Goal: Information Seeking & Learning: Understand process/instructions

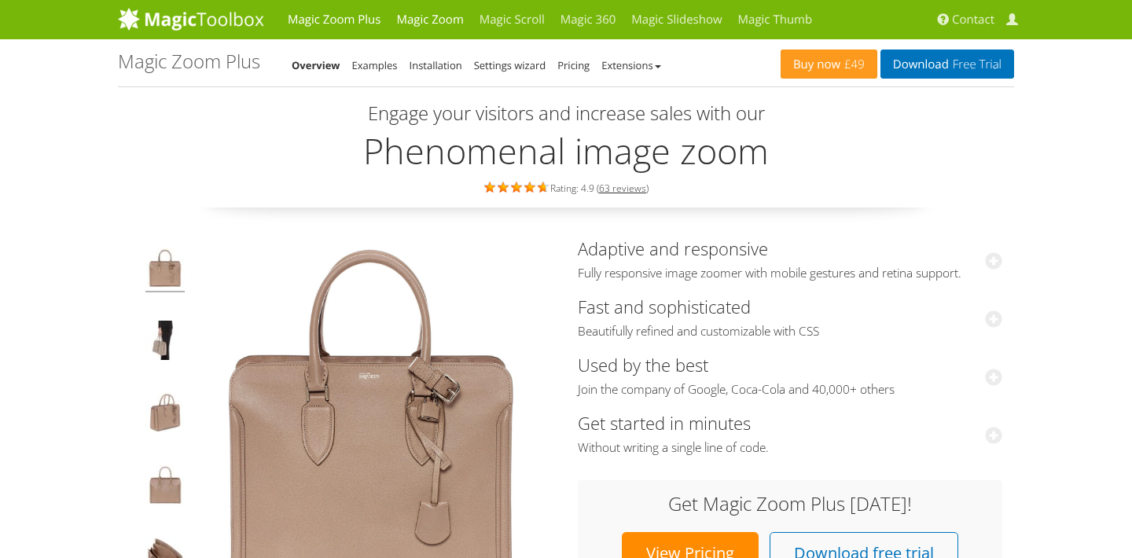
click at [422, 17] on link "Magic Zoom" at bounding box center [429, 19] width 83 height 39
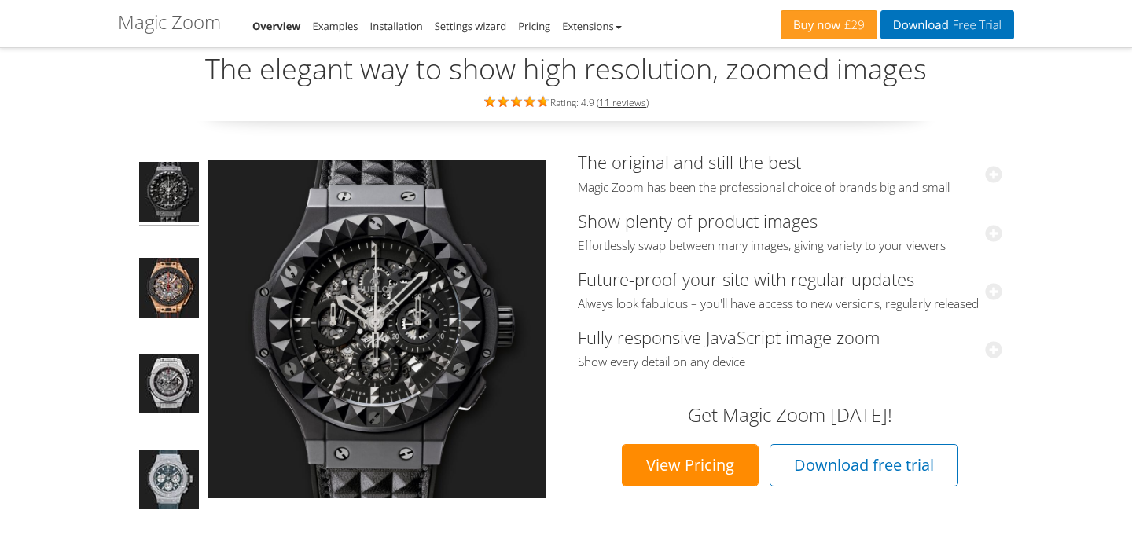
scroll to position [54, 0]
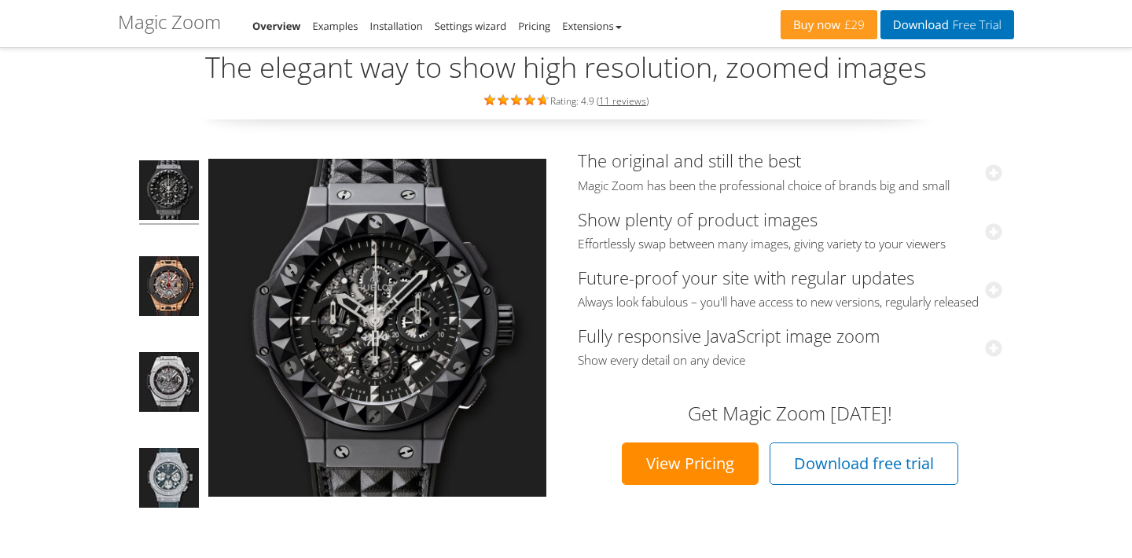
click at [690, 485] on link "View Pricing" at bounding box center [690, 463] width 137 height 42
drag, startPoint x: 119, startPoint y: 26, endPoint x: 220, endPoint y: 22, distance: 100.7
click at [220, 22] on h1 "Magic Zoom" at bounding box center [169, 22] width 103 height 20
copy h1 "Magic Zoom"
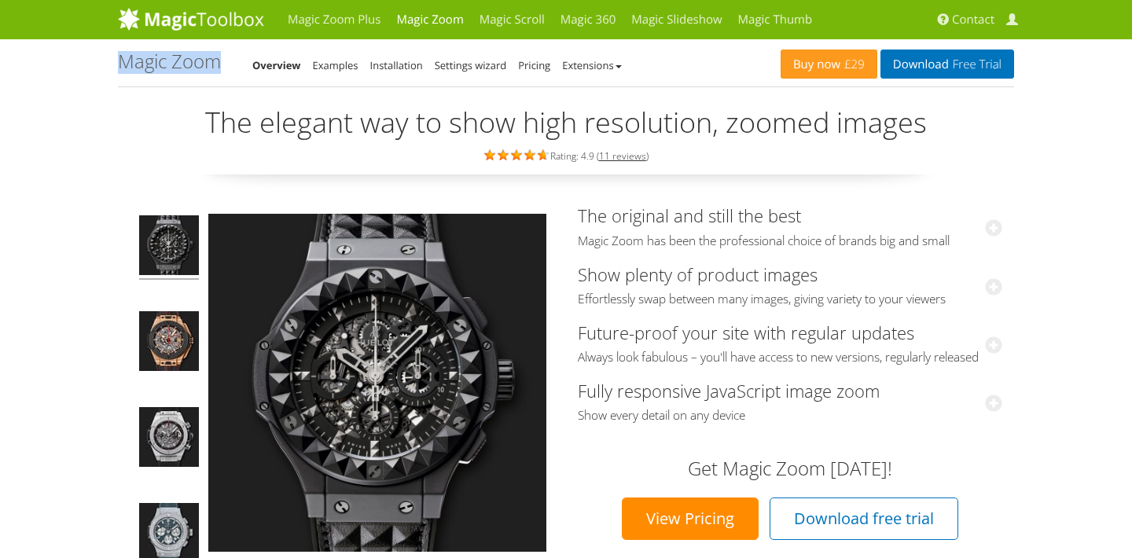
scroll to position [0, 0]
click at [402, 70] on link "Installation" at bounding box center [396, 65] width 53 height 14
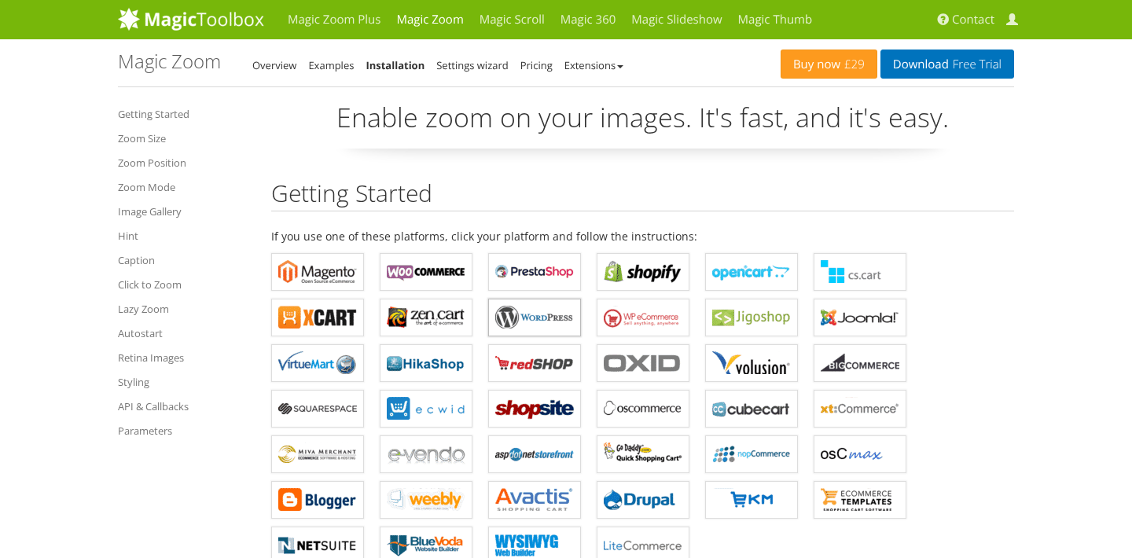
click at [530, 326] on b "Magic Zoom for WordPress" at bounding box center [534, 318] width 79 height 24
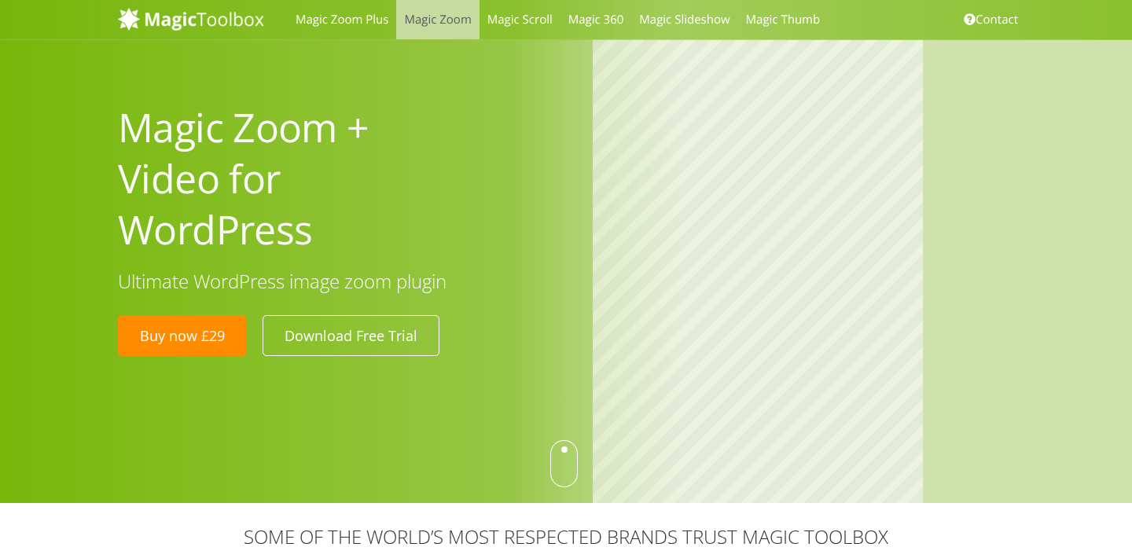
click at [419, 18] on link "Magic Zoom" at bounding box center [437, 19] width 83 height 39
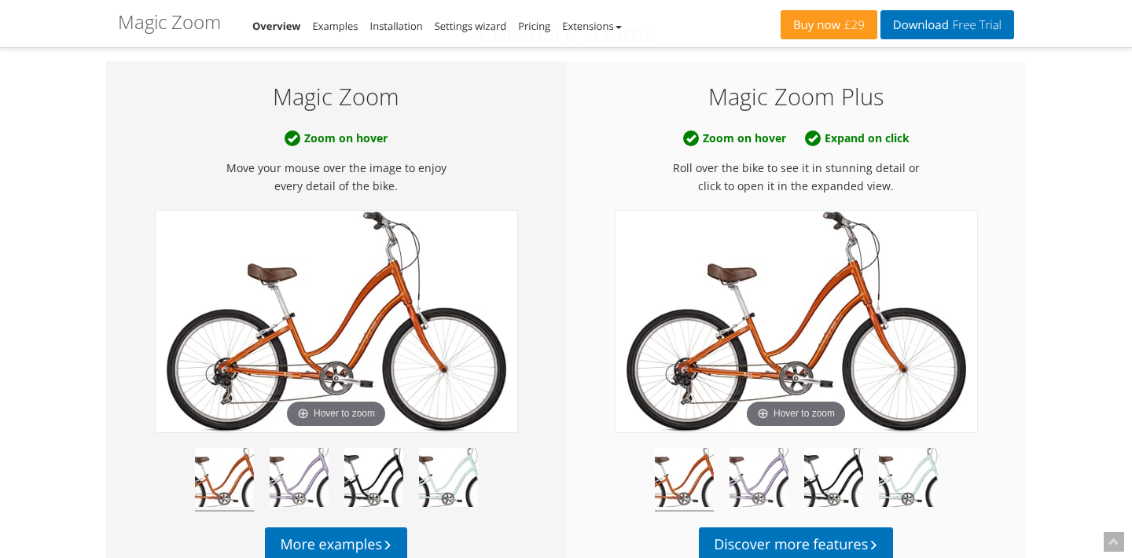
scroll to position [755, 0]
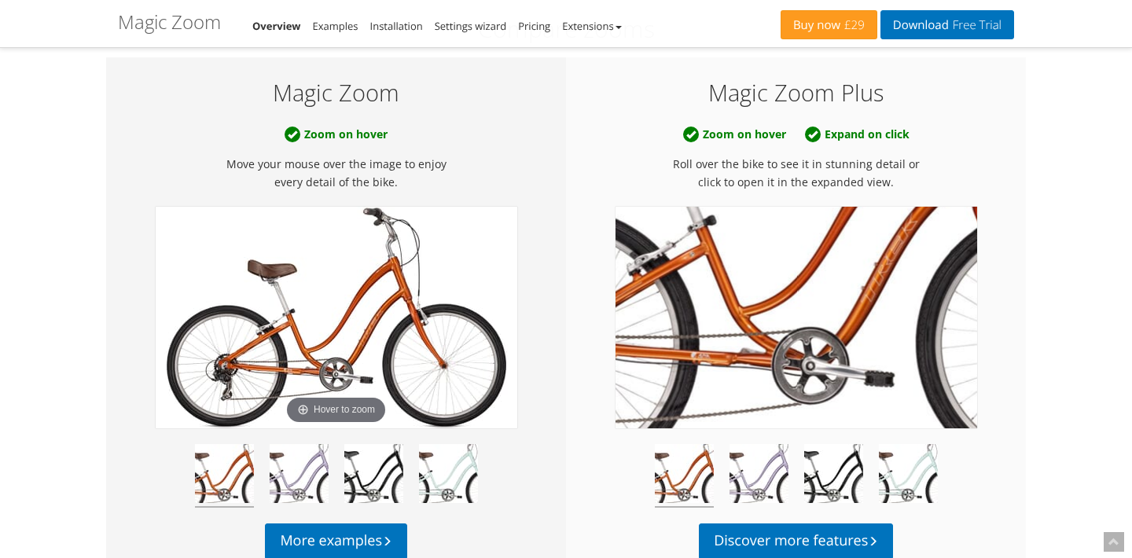
click at [789, 354] on img at bounding box center [795, 318] width 361 height 222
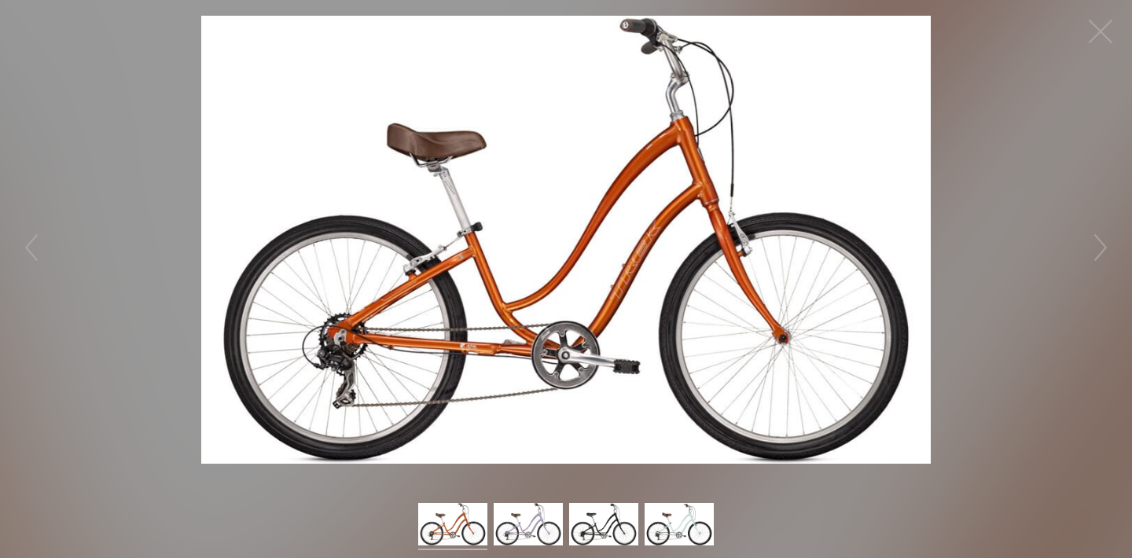
click at [625, 292] on img at bounding box center [565, 240] width 729 height 448
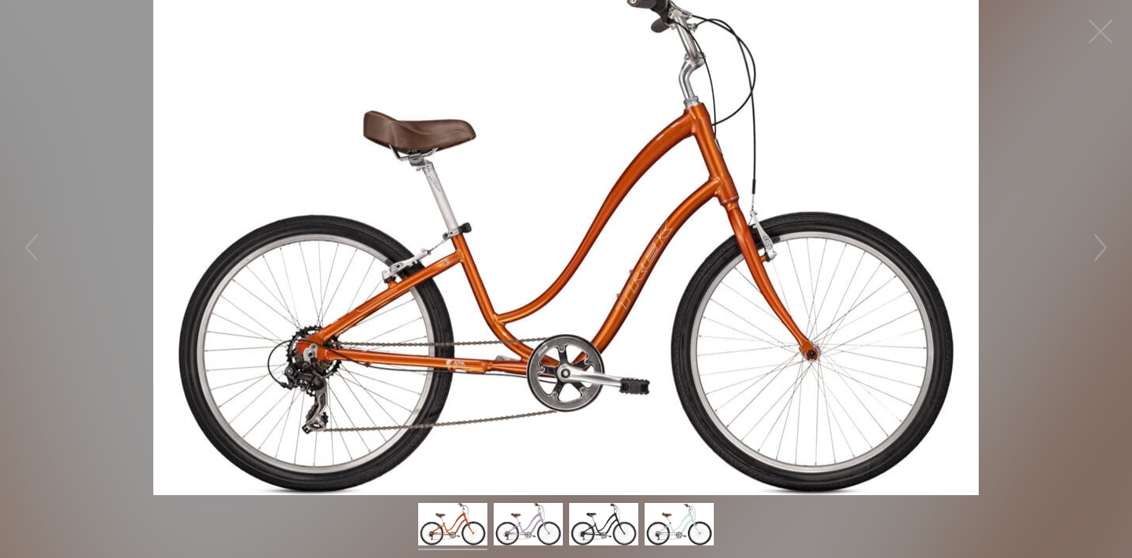
click at [625, 292] on figure at bounding box center [566, 247] width 1132 height 495
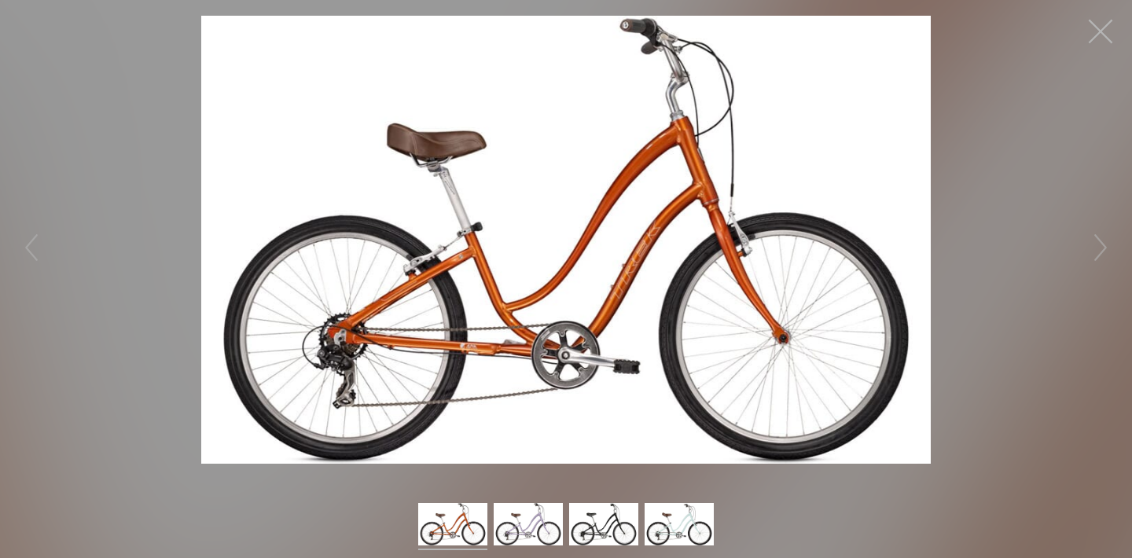
click at [1098, 25] on button "button" at bounding box center [1100, 31] width 47 height 47
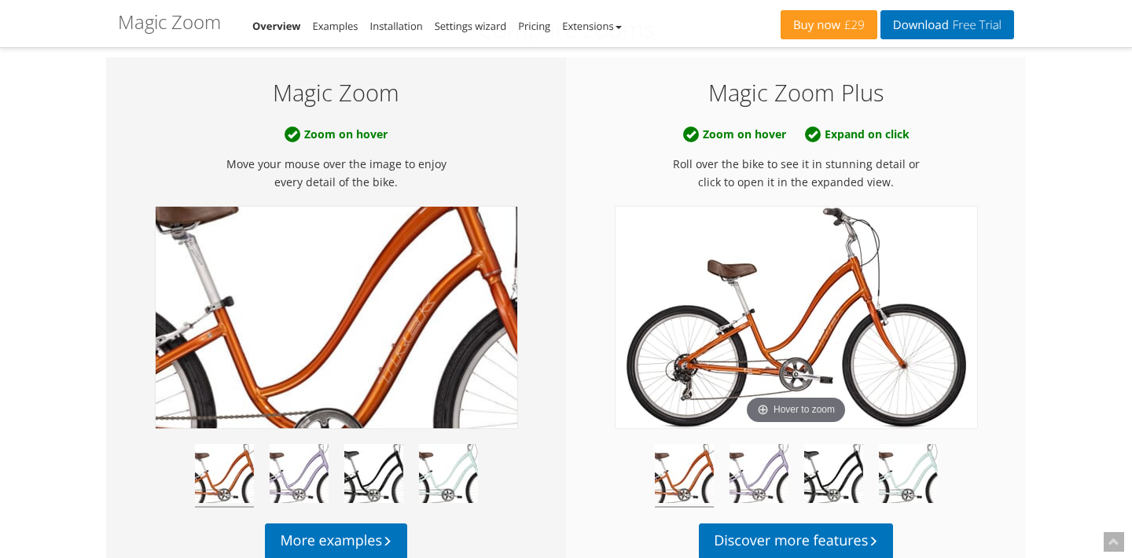
click at [339, 319] on img at bounding box center [336, 318] width 361 height 222
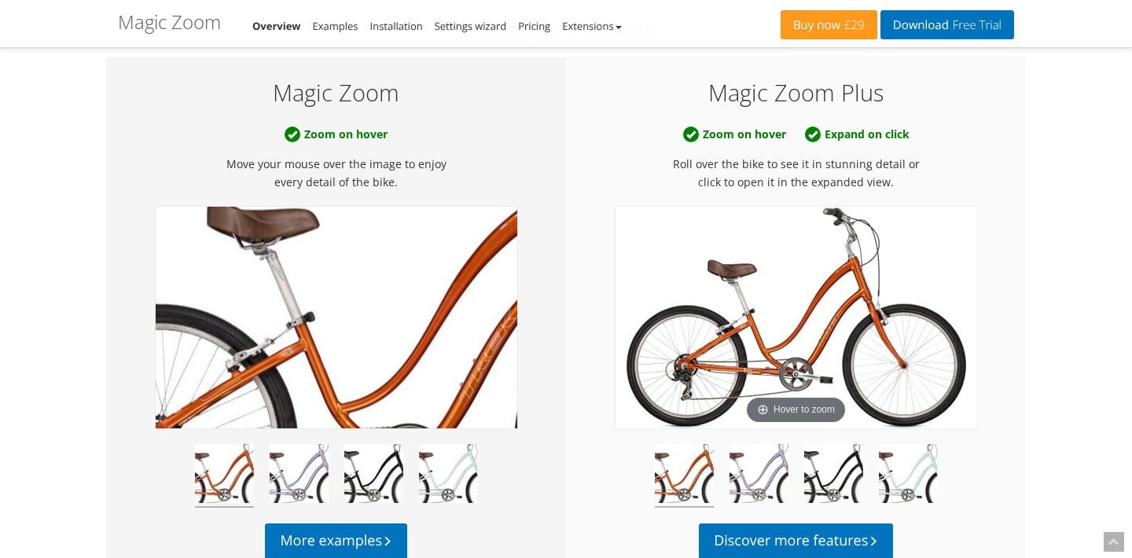
click at [303, 312] on img at bounding box center [336, 318] width 361 height 222
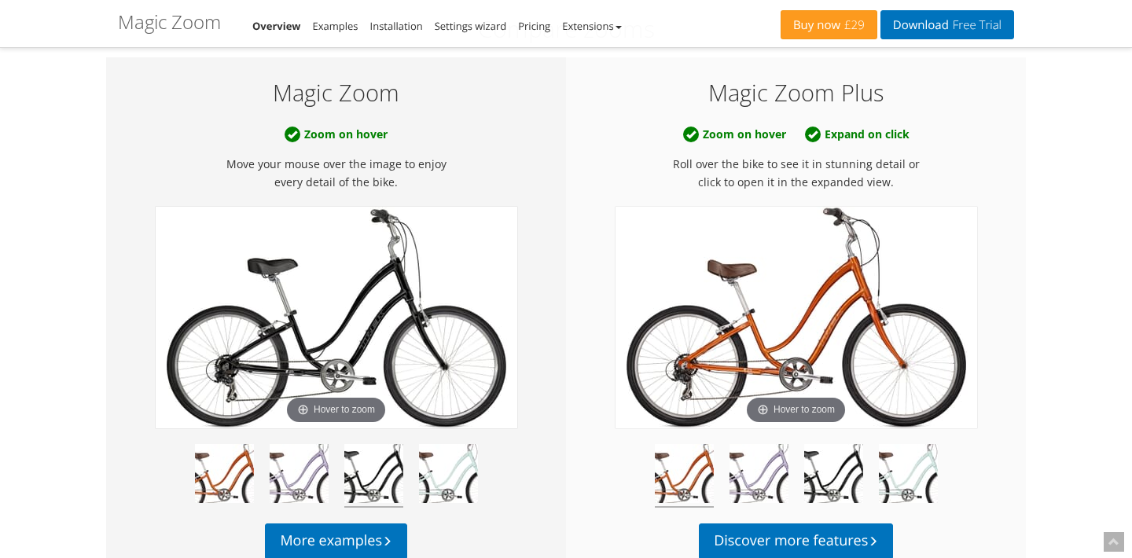
click at [370, 464] on img at bounding box center [373, 476] width 59 height 64
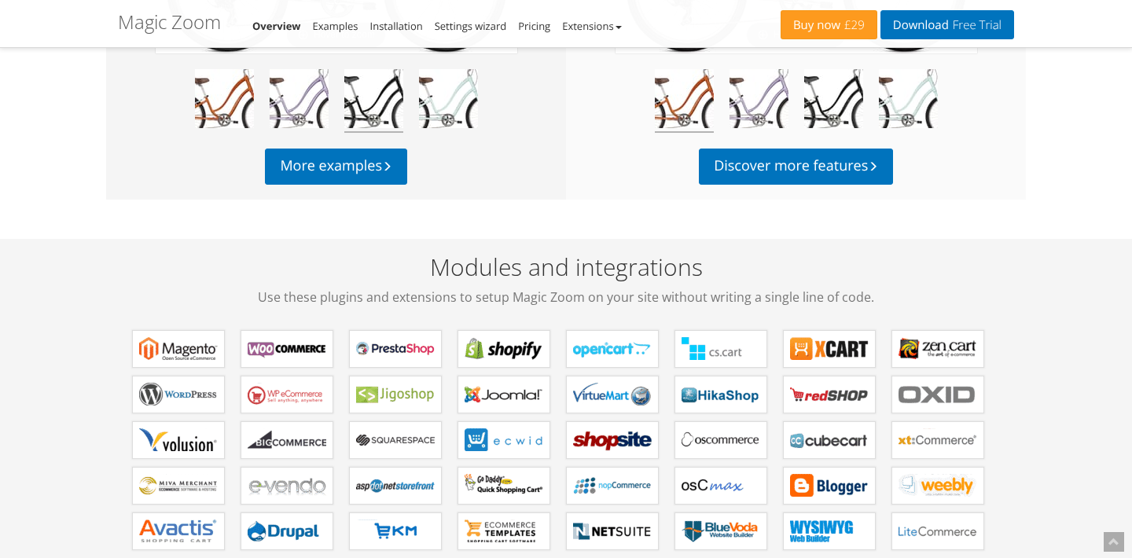
scroll to position [1136, 0]
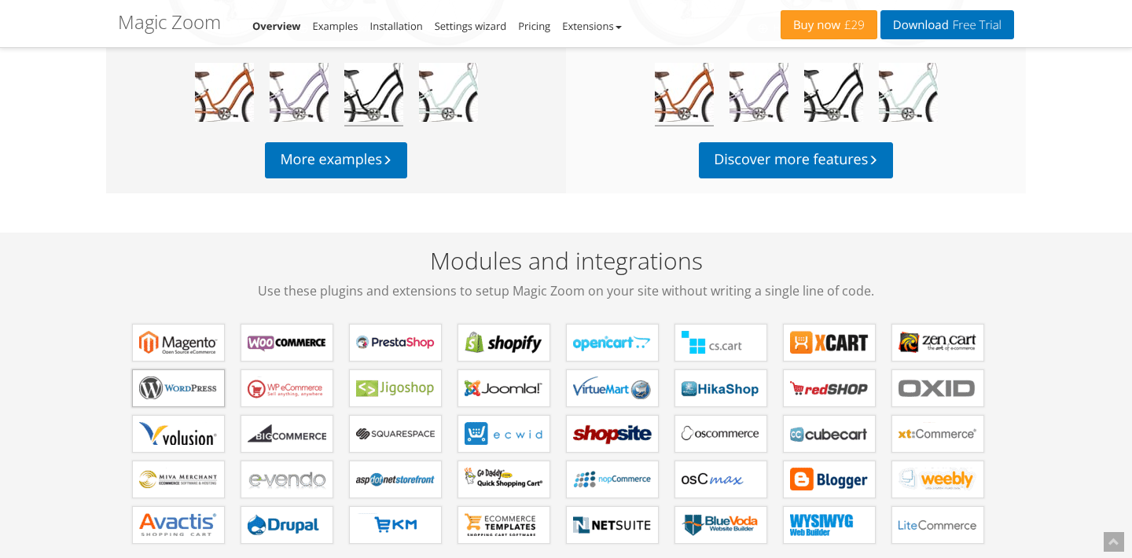
click at [178, 387] on b "Magic Zoom for WordPress" at bounding box center [178, 388] width 79 height 24
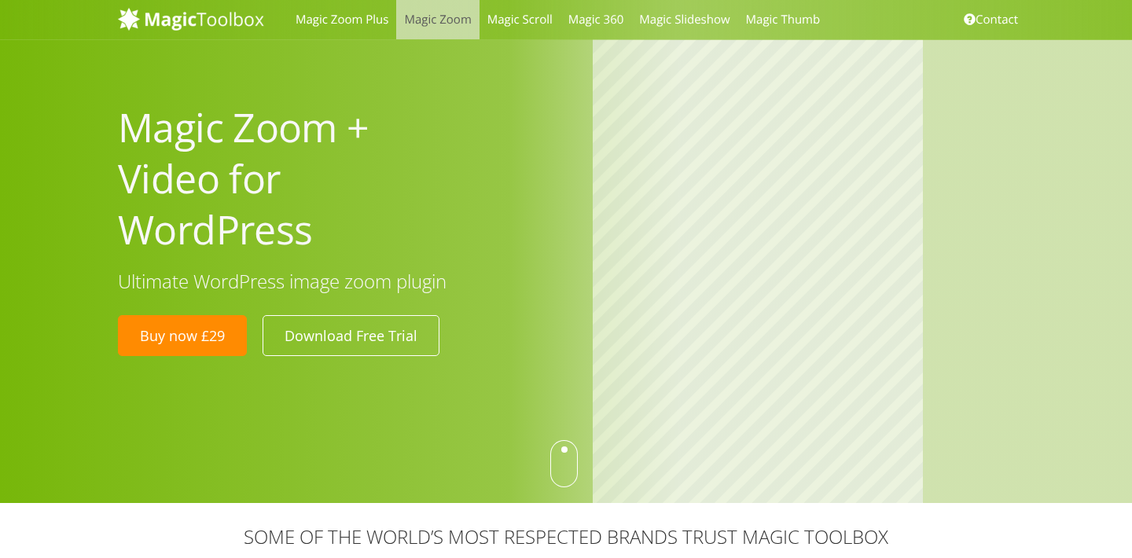
click at [435, 22] on link "Magic Zoom" at bounding box center [437, 19] width 83 height 39
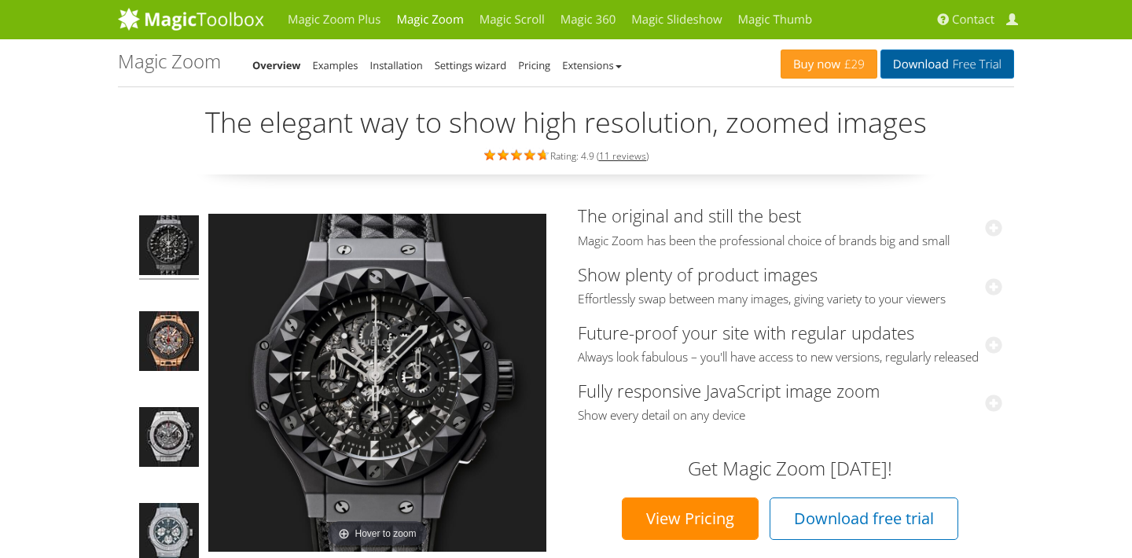
click at [939, 69] on link "Download Free Trial" at bounding box center [947, 64] width 134 height 29
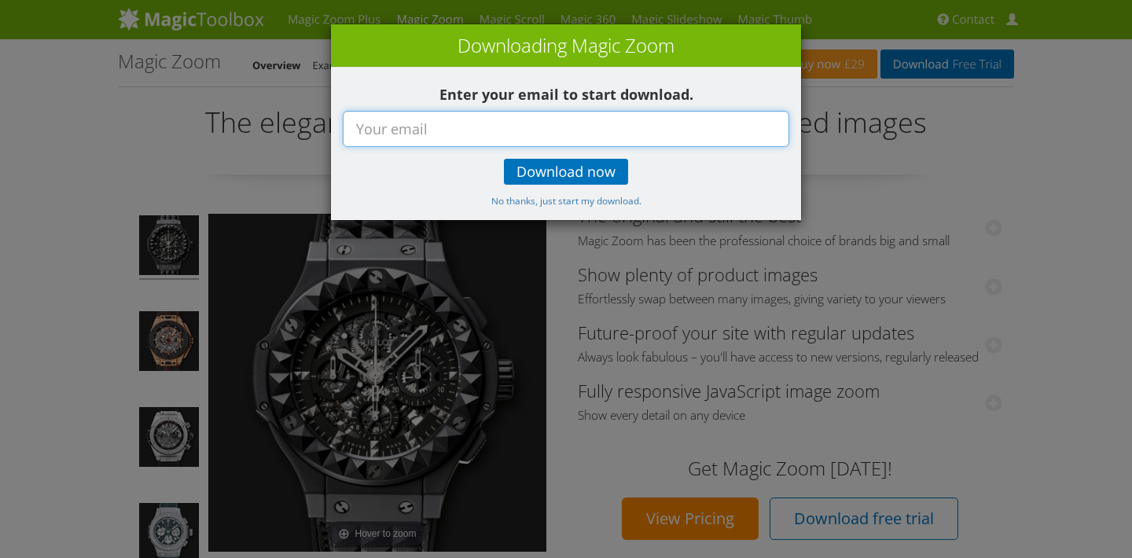
click at [566, 128] on input "text" at bounding box center [566, 129] width 446 height 36
type input "[EMAIL_ADDRESS][DOMAIN_NAME]"
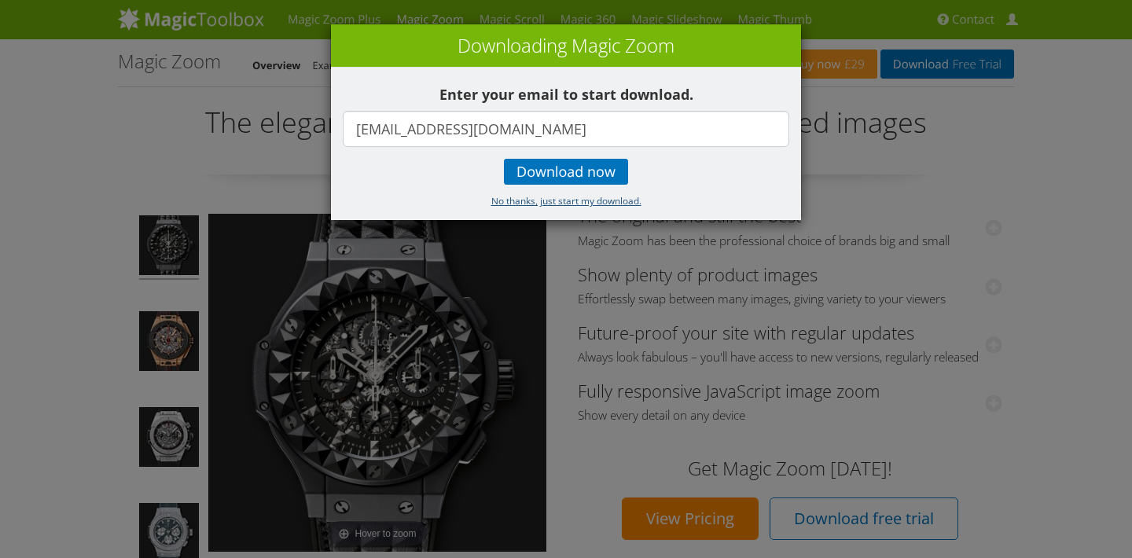
click at [545, 200] on small "No thanks, just start my download." at bounding box center [566, 200] width 150 height 13
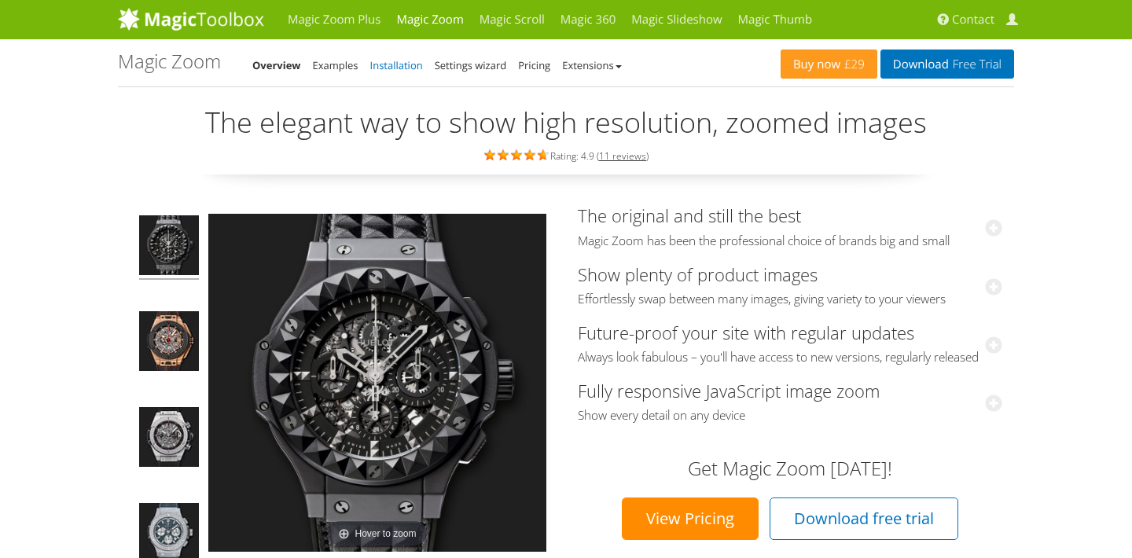
click at [386, 68] on link "Installation" at bounding box center [396, 65] width 53 height 14
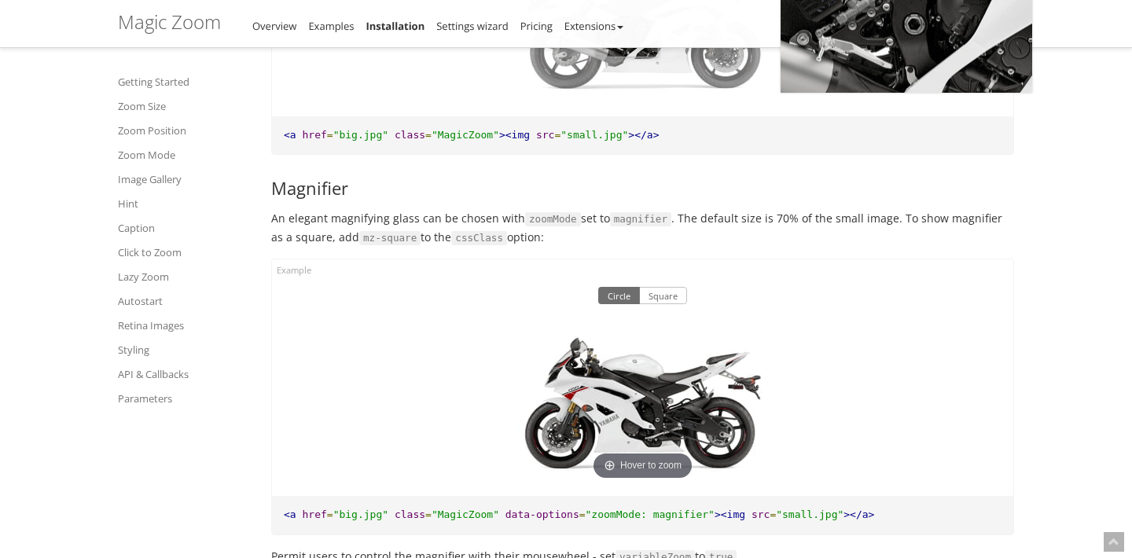
scroll to position [3903, 0]
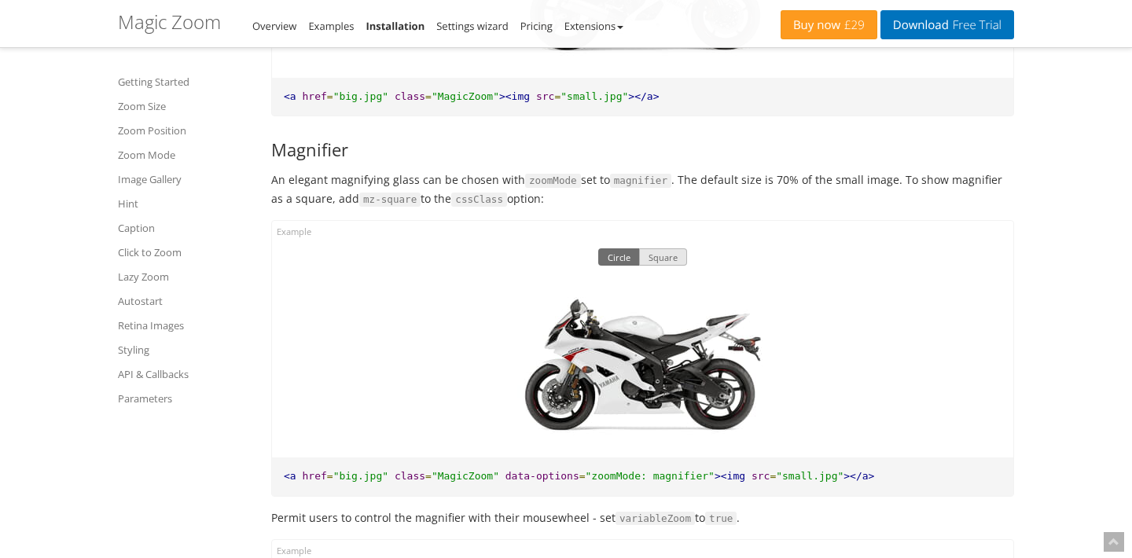
click at [659, 248] on button "Square" at bounding box center [663, 256] width 48 height 17
click at [615, 248] on button "Circle" at bounding box center [619, 256] width 42 height 17
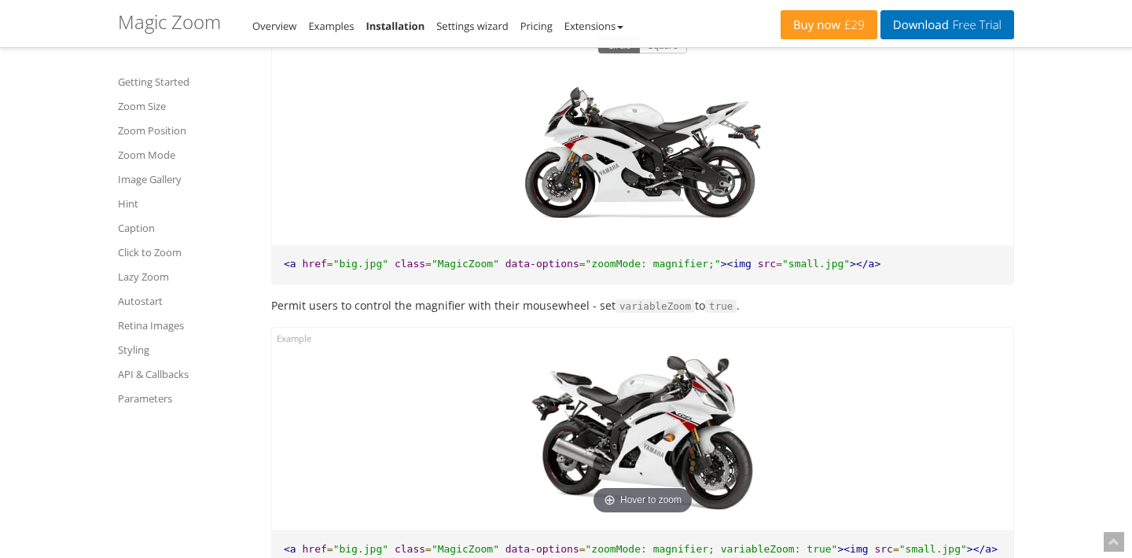
scroll to position [4119, 0]
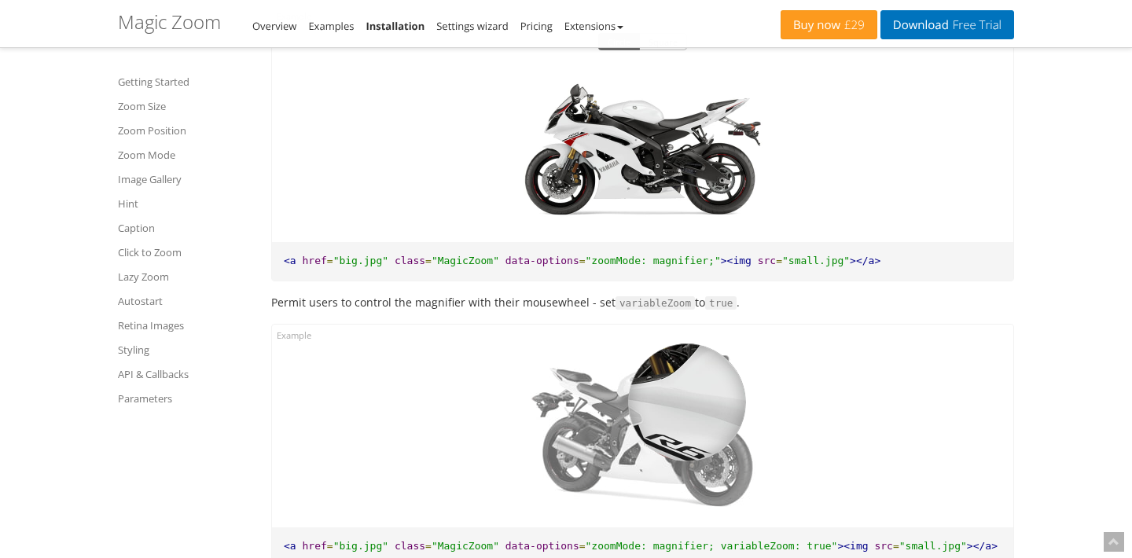
click at [687, 390] on div at bounding box center [687, 402] width 118 height 118
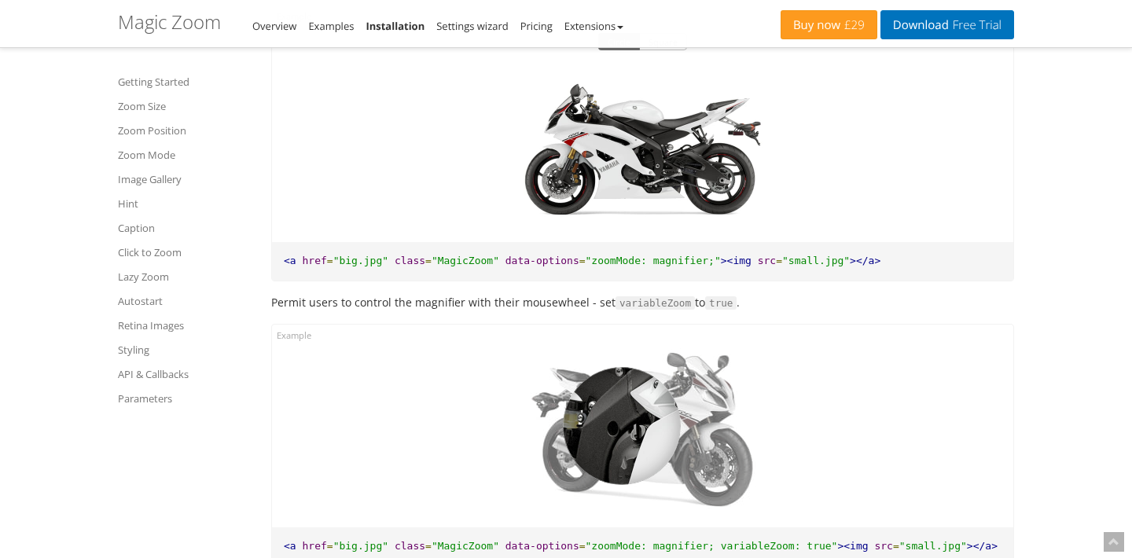
click at [622, 413] on div at bounding box center [622, 426] width 118 height 118
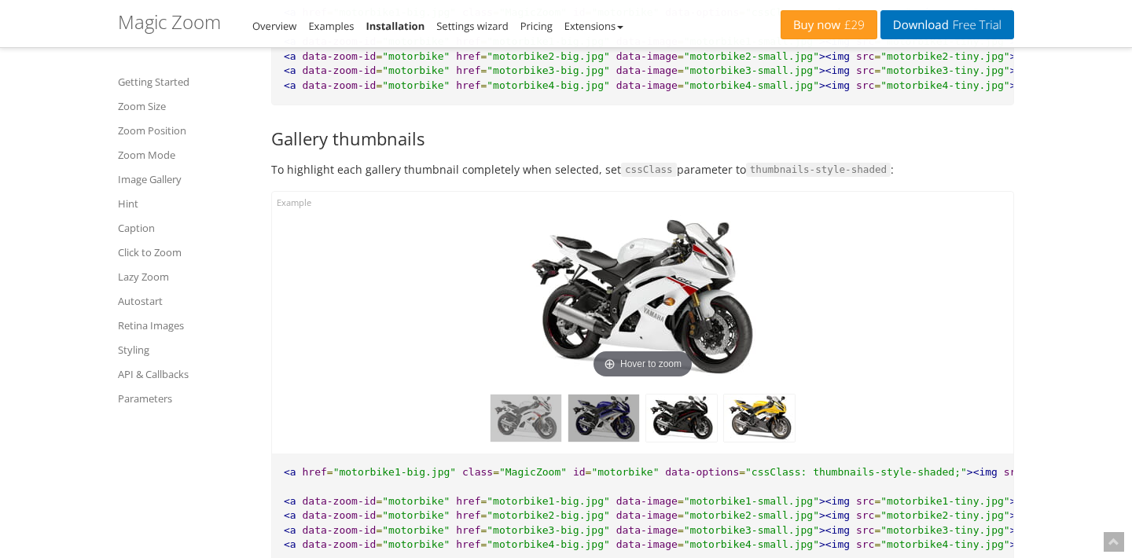
scroll to position [6559, 0]
click at [609, 394] on img at bounding box center [603, 417] width 71 height 47
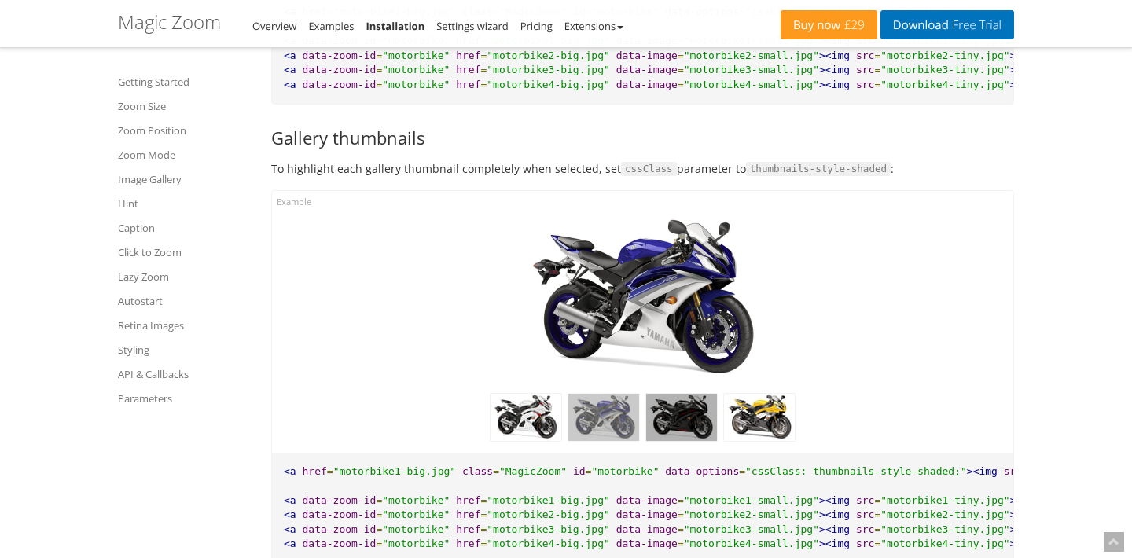
click at [677, 394] on img at bounding box center [681, 417] width 71 height 47
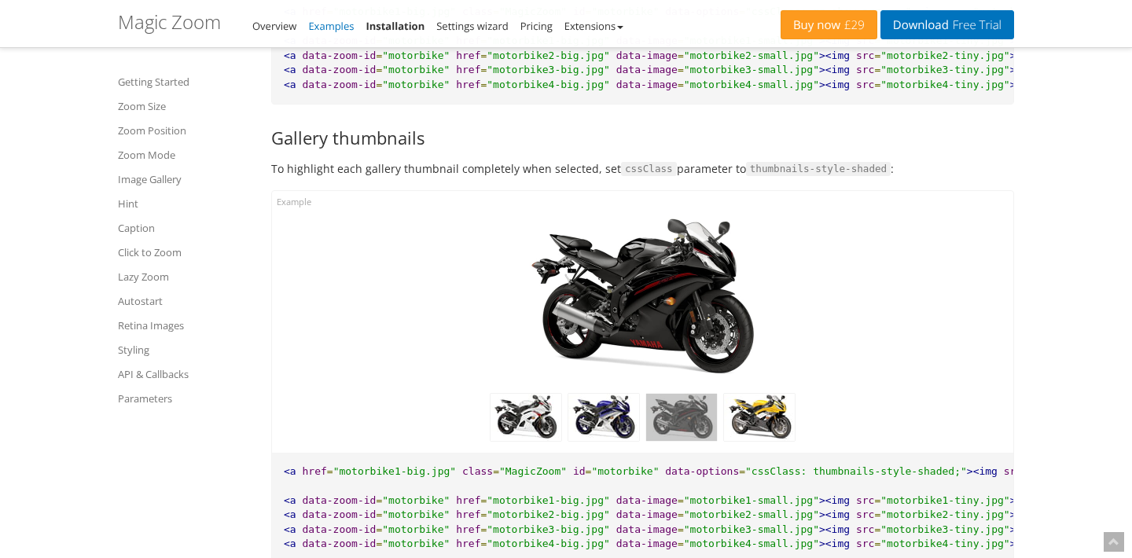
click at [336, 26] on link "Examples" at bounding box center [331, 26] width 46 height 14
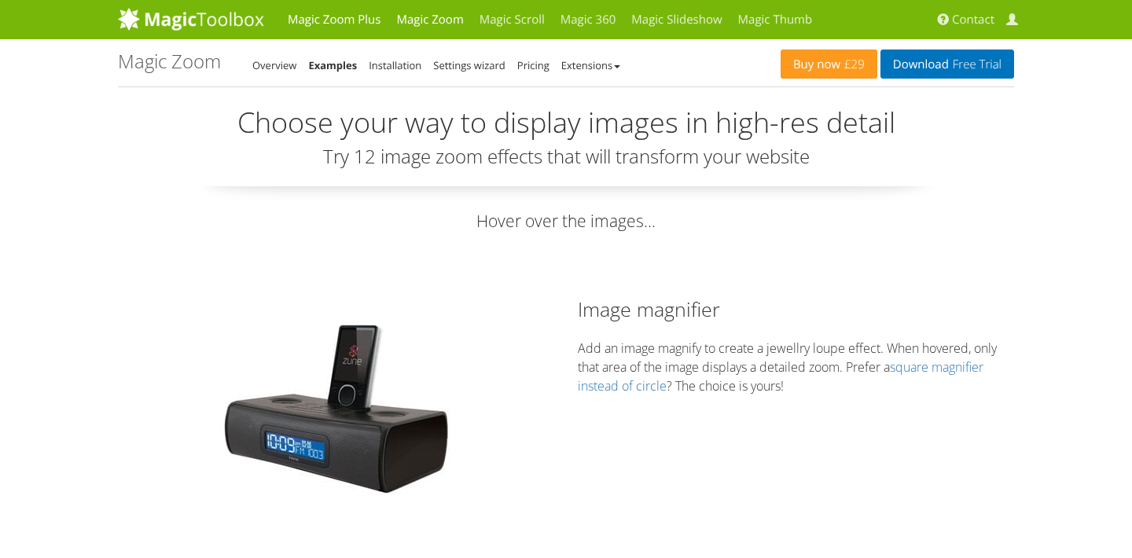
click at [341, 26] on link "Magic Zoom Plus" at bounding box center [334, 19] width 108 height 39
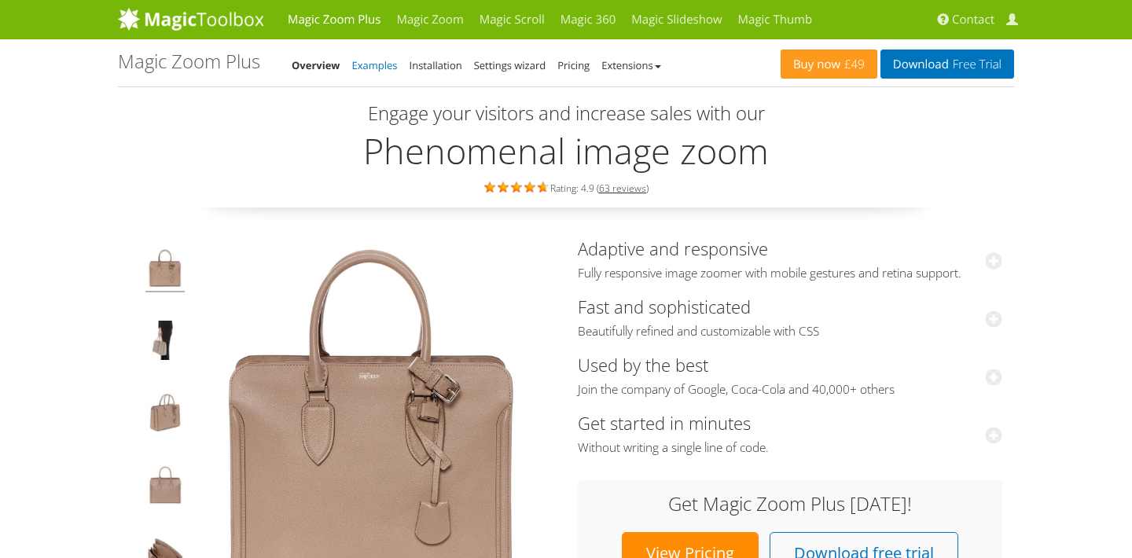
click at [375, 62] on link "Examples" at bounding box center [375, 65] width 46 height 14
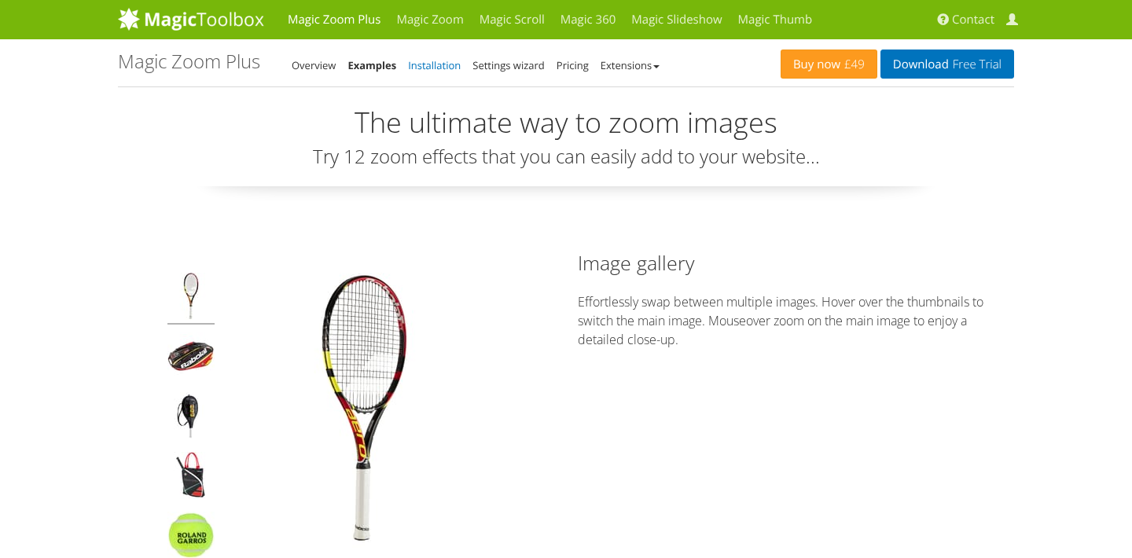
click at [439, 67] on link "Installation" at bounding box center [434, 65] width 53 height 14
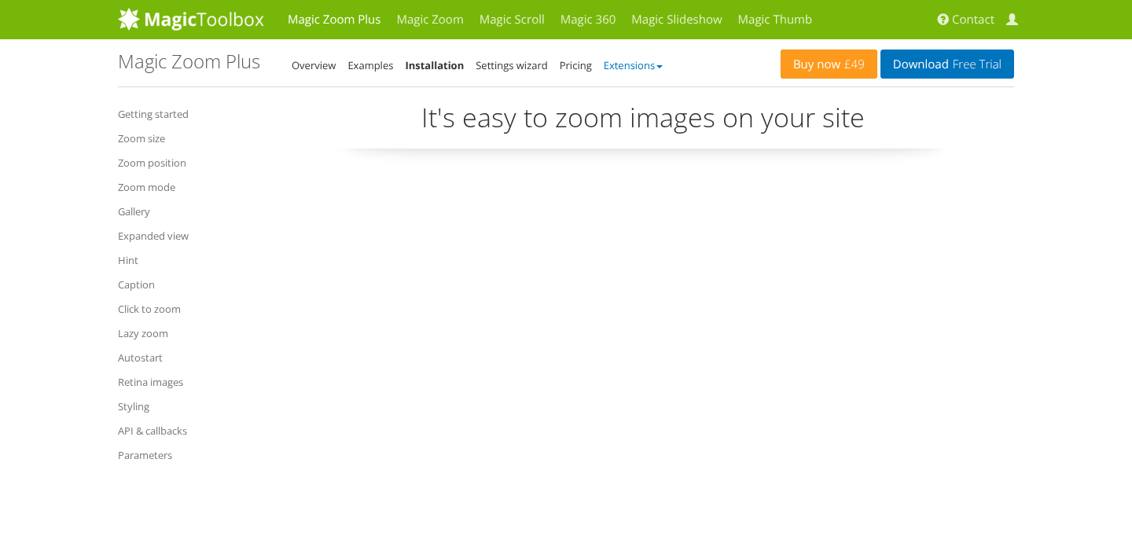
click at [644, 63] on link "Extensions" at bounding box center [633, 65] width 59 height 14
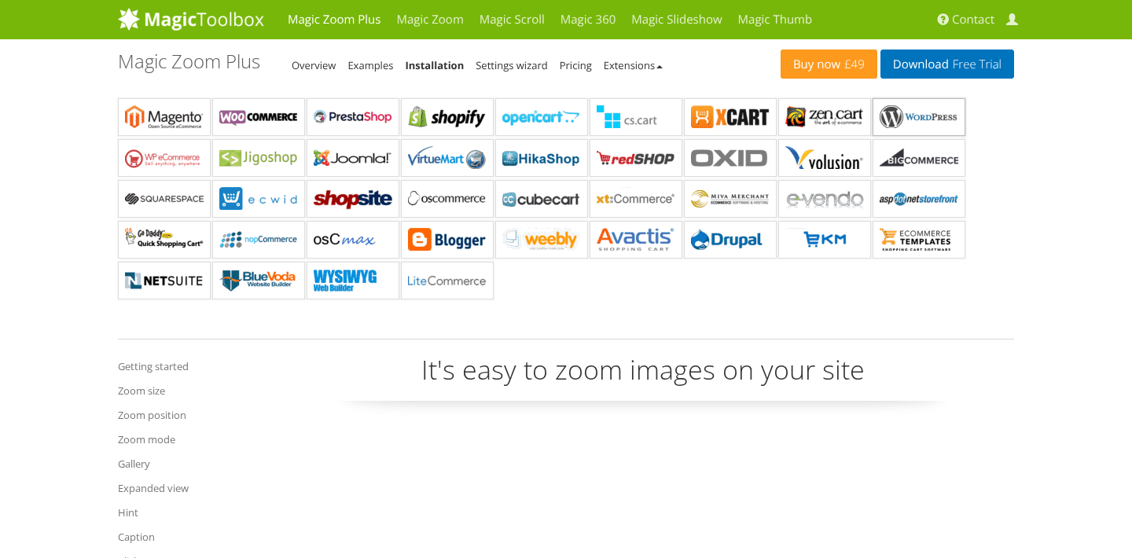
click at [902, 111] on b "Magic Zoom Plus for WordPress" at bounding box center [918, 117] width 79 height 24
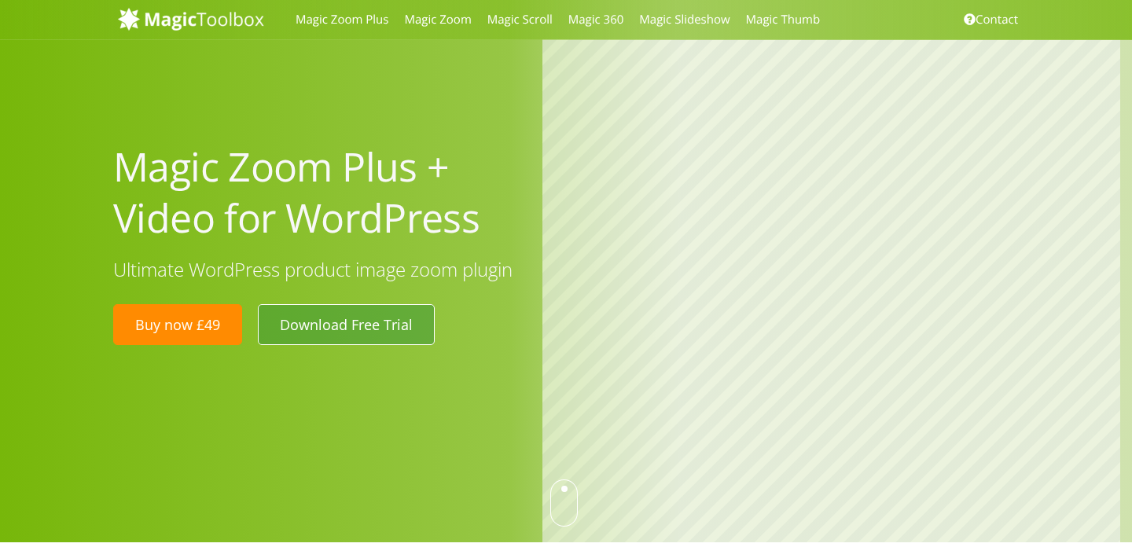
click at [367, 333] on link "Download Free Trial" at bounding box center [346, 324] width 177 height 41
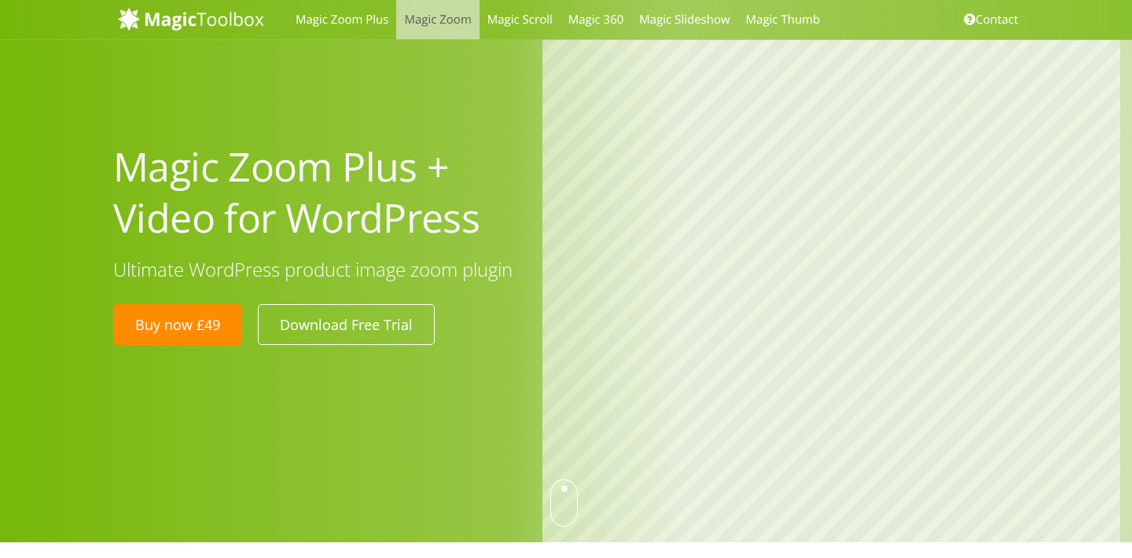
click at [427, 24] on link "Magic Zoom" at bounding box center [437, 19] width 83 height 39
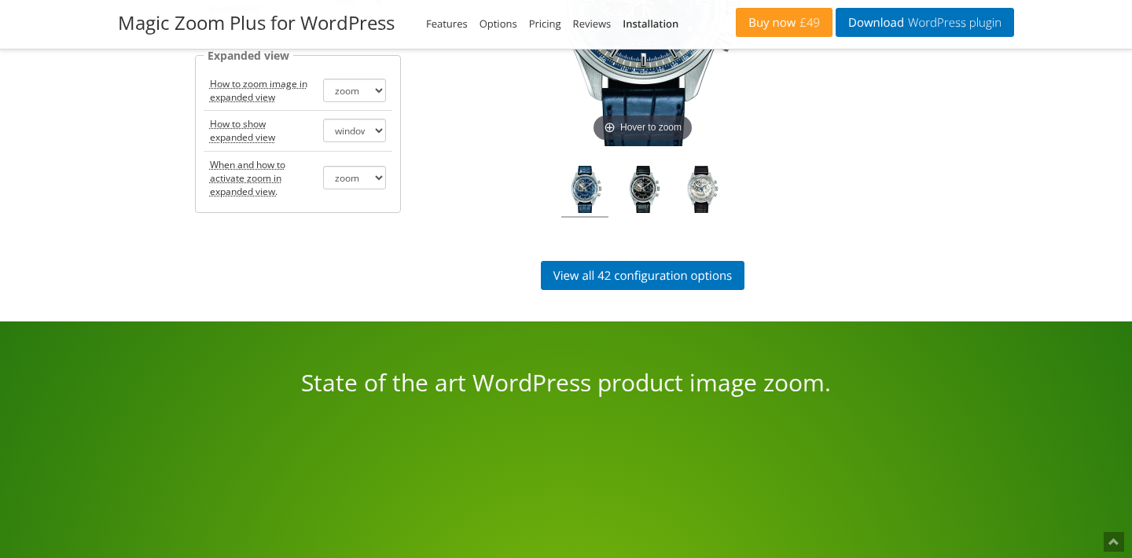
scroll to position [3083, 0]
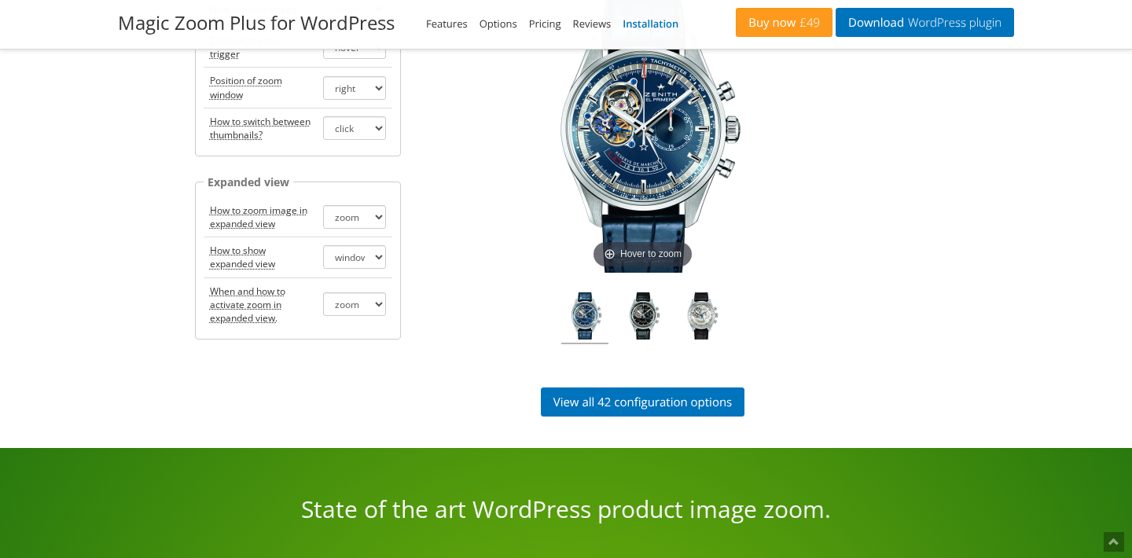
click at [638, 24] on link "Installation" at bounding box center [650, 24] width 56 height 14
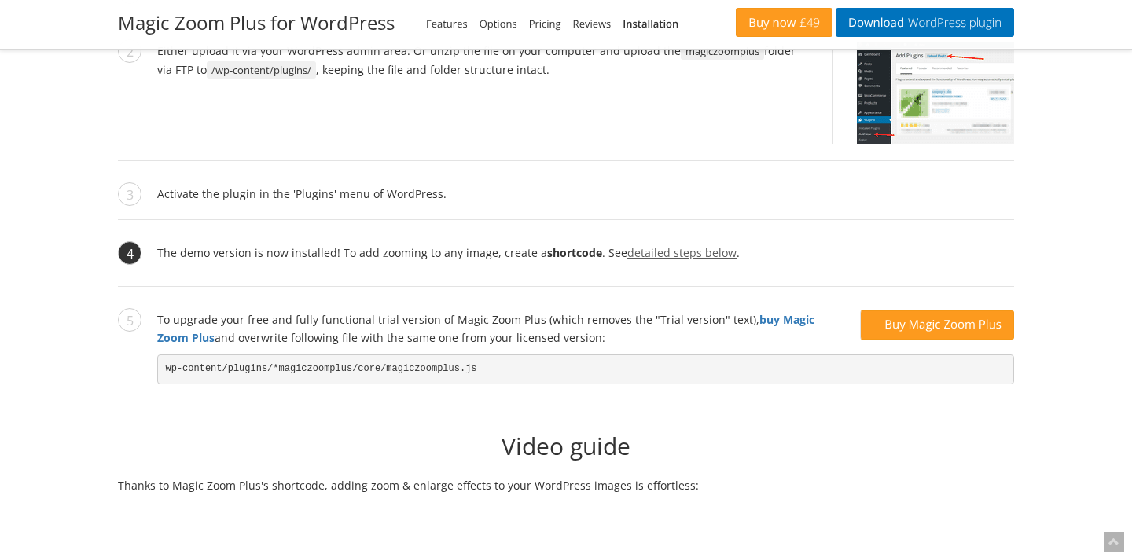
scroll to position [1565, 0]
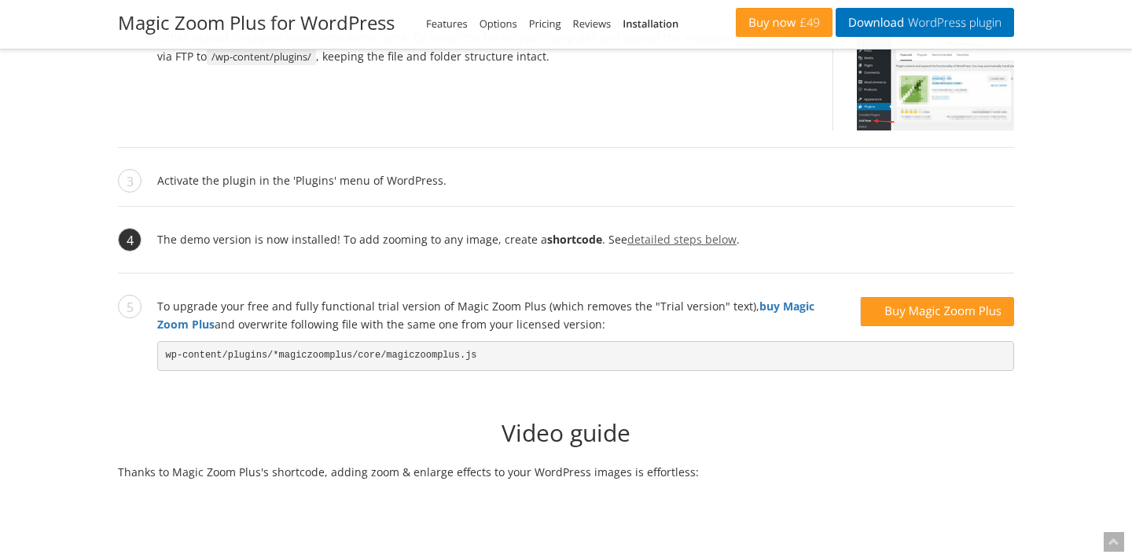
click at [660, 236] on link "detailed steps below" at bounding box center [681, 239] width 109 height 15
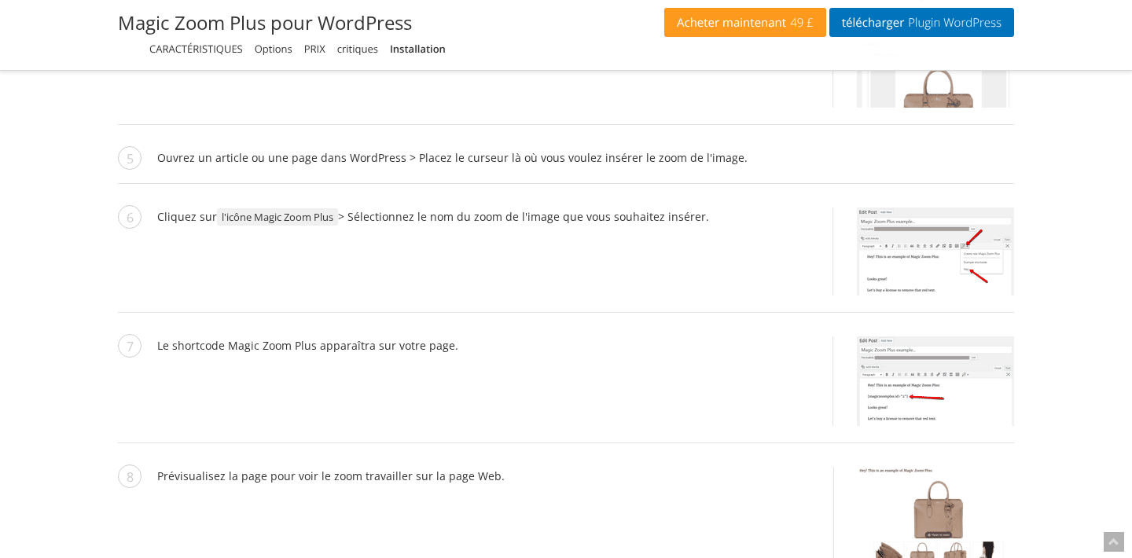
scroll to position [2833, 0]
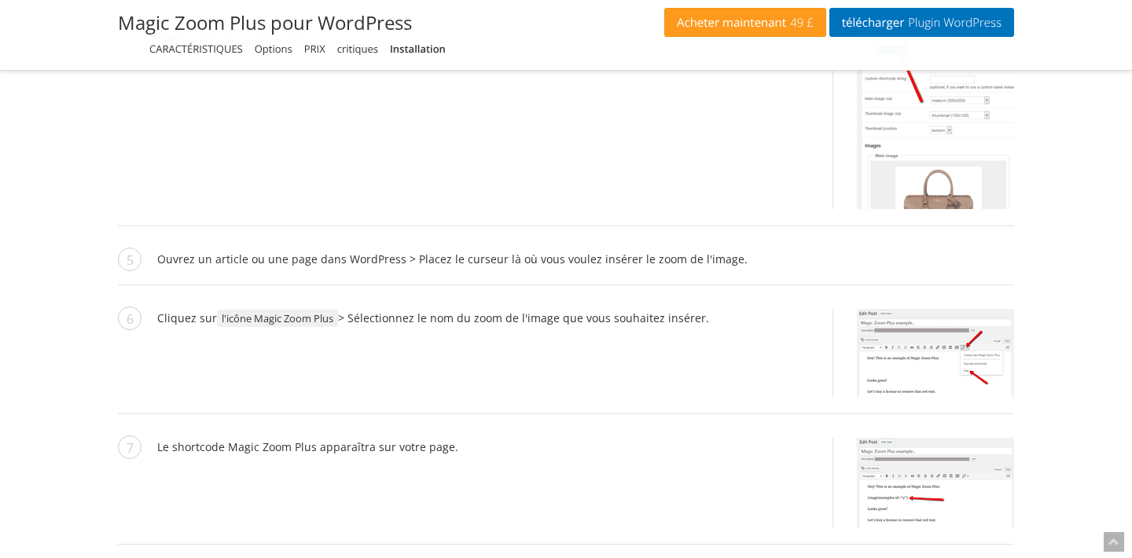
scroll to position [1565, 0]
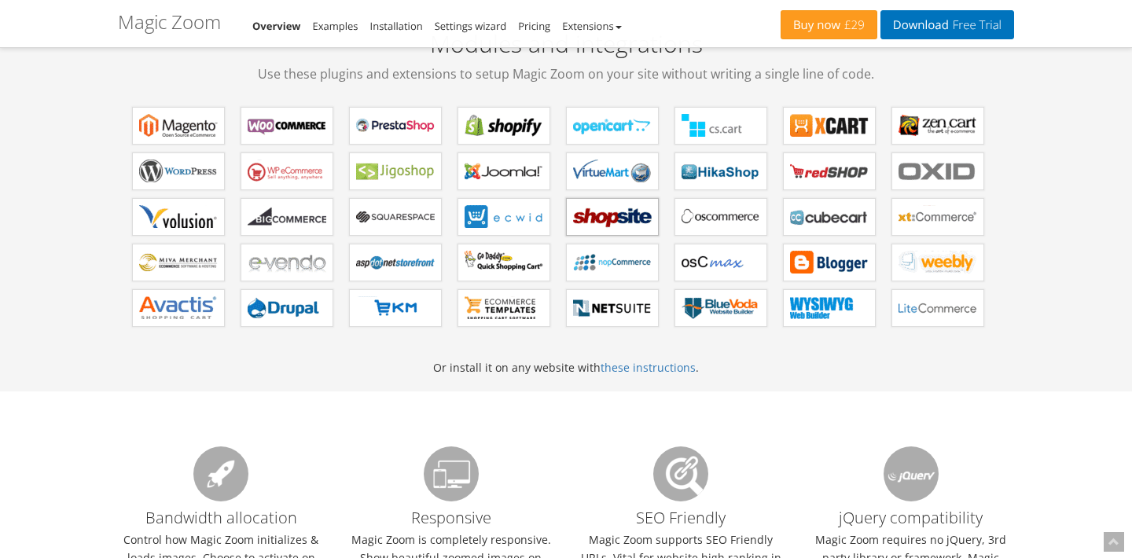
scroll to position [1369, 0]
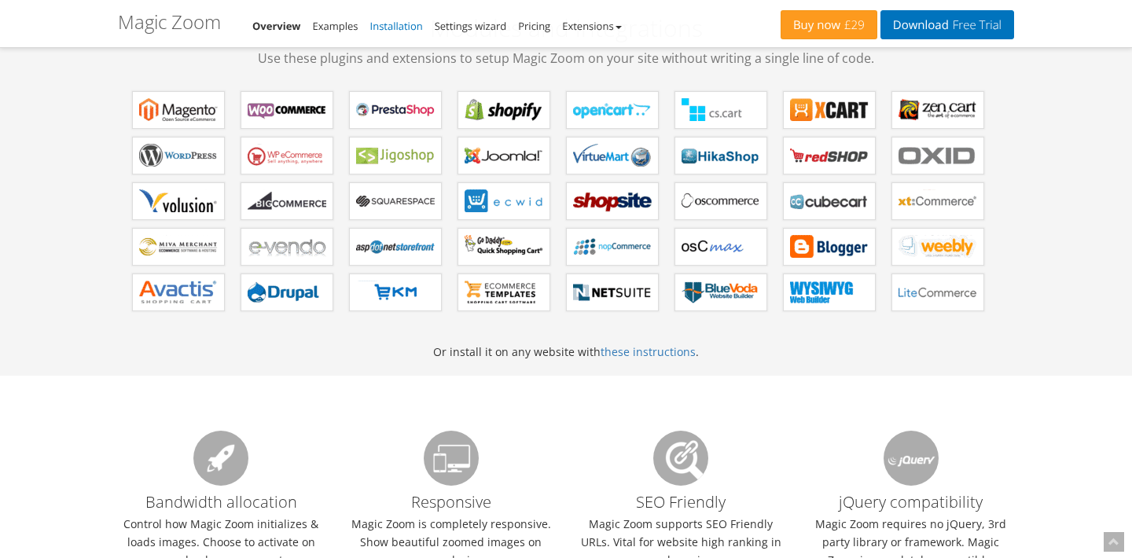
click at [397, 29] on link "Installation" at bounding box center [396, 26] width 53 height 14
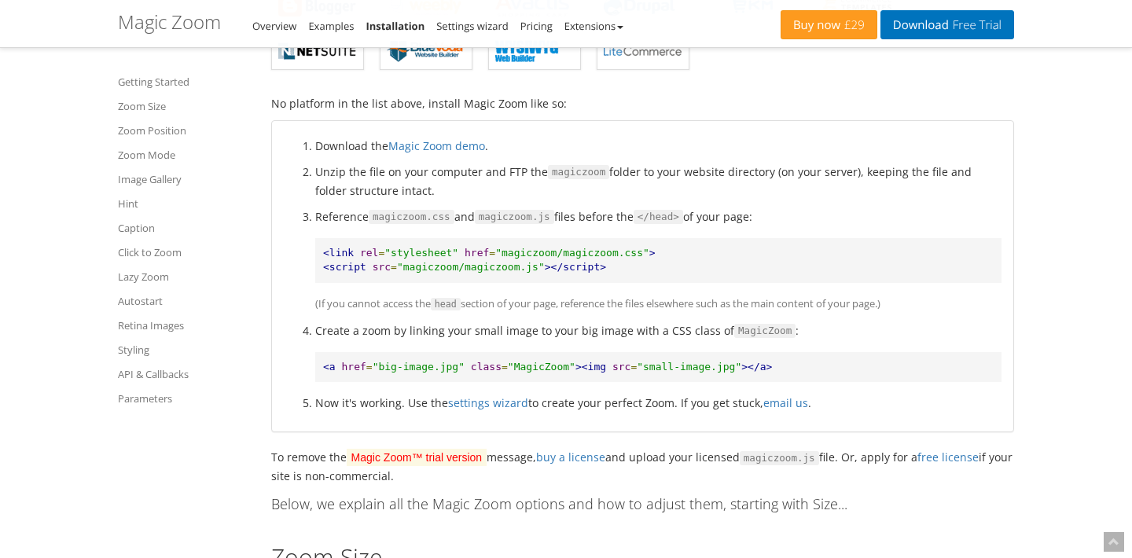
scroll to position [495, 0]
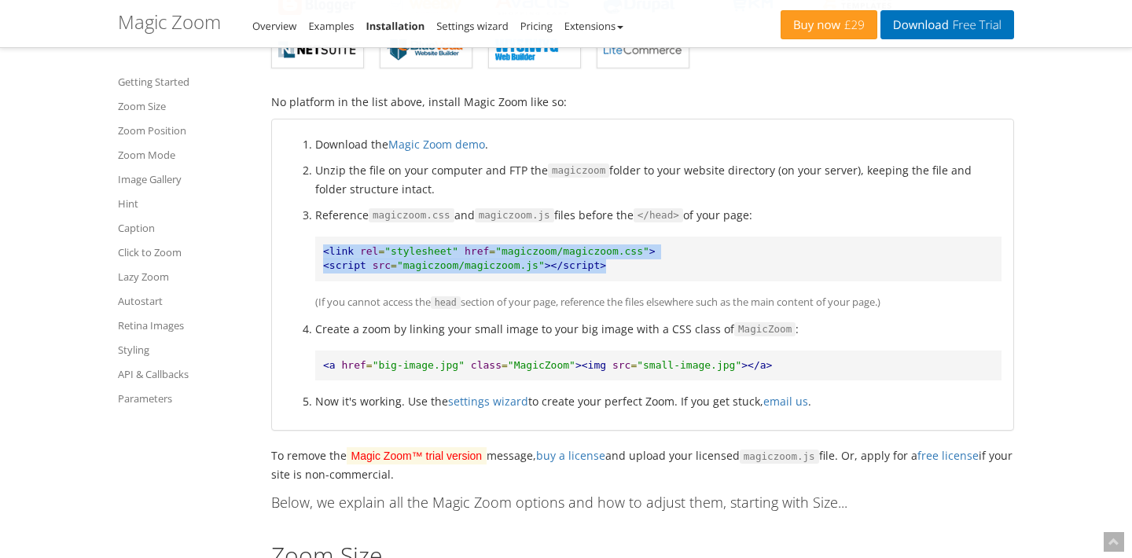
drag, startPoint x: 324, startPoint y: 250, endPoint x: 640, endPoint y: 259, distance: 316.0
click at [640, 259] on pre "<link rel = "stylesheet" href = "magiczoom/magiczoom.css" > <script src = "magi…" at bounding box center [658, 259] width 686 height 45
copy pre "<link rel = "stylesheet" href = "magiczoom/magiczoom.css" > <script src = "magi…"
